Goal: Use online tool/utility: Utilize a website feature to perform a specific function

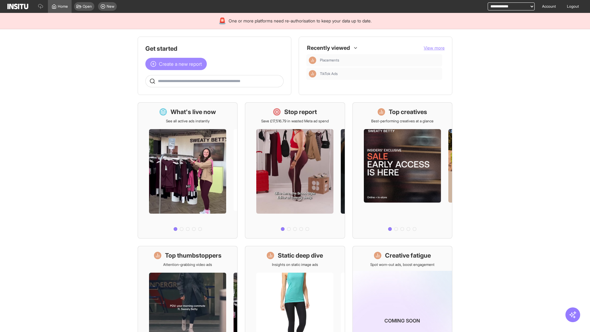
click at [178, 64] on span "Create a new report" at bounding box center [180, 63] width 43 height 7
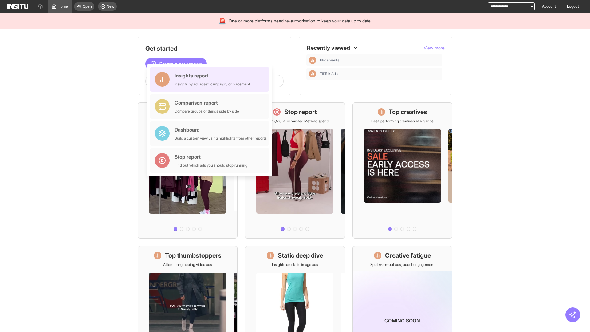
click at [211, 79] on div "Insights report Insights by ad, adset, campaign, or placement" at bounding box center [212, 79] width 76 height 15
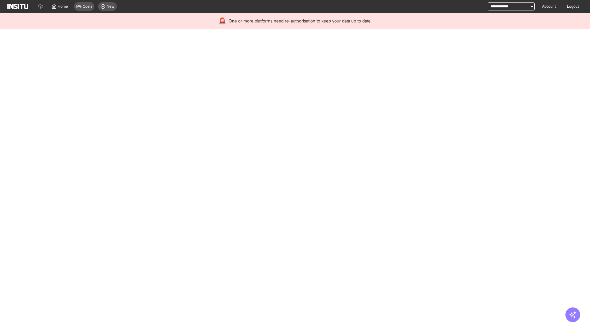
select select "**"
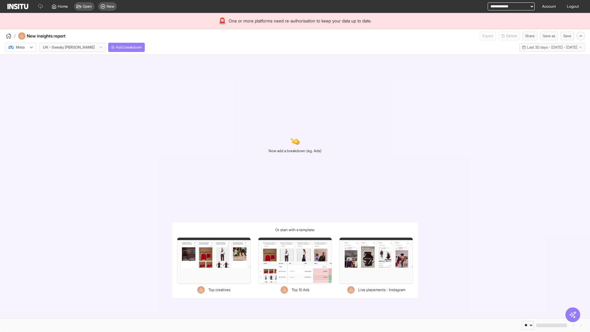
click at [21, 47] on div at bounding box center [16, 47] width 17 height 6
click at [21, 61] on span "Meta" at bounding box center [20, 61] width 8 height 6
click at [116, 47] on span "Add breakdown" at bounding box center [129, 47] width 26 height 5
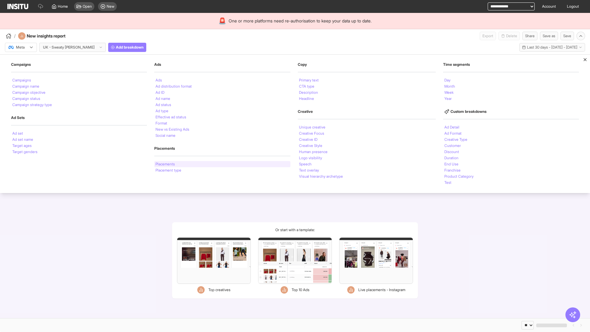
click at [165, 164] on li "Placements" at bounding box center [164, 164] width 19 height 4
